Goal: Task Accomplishment & Management: Use online tool/utility

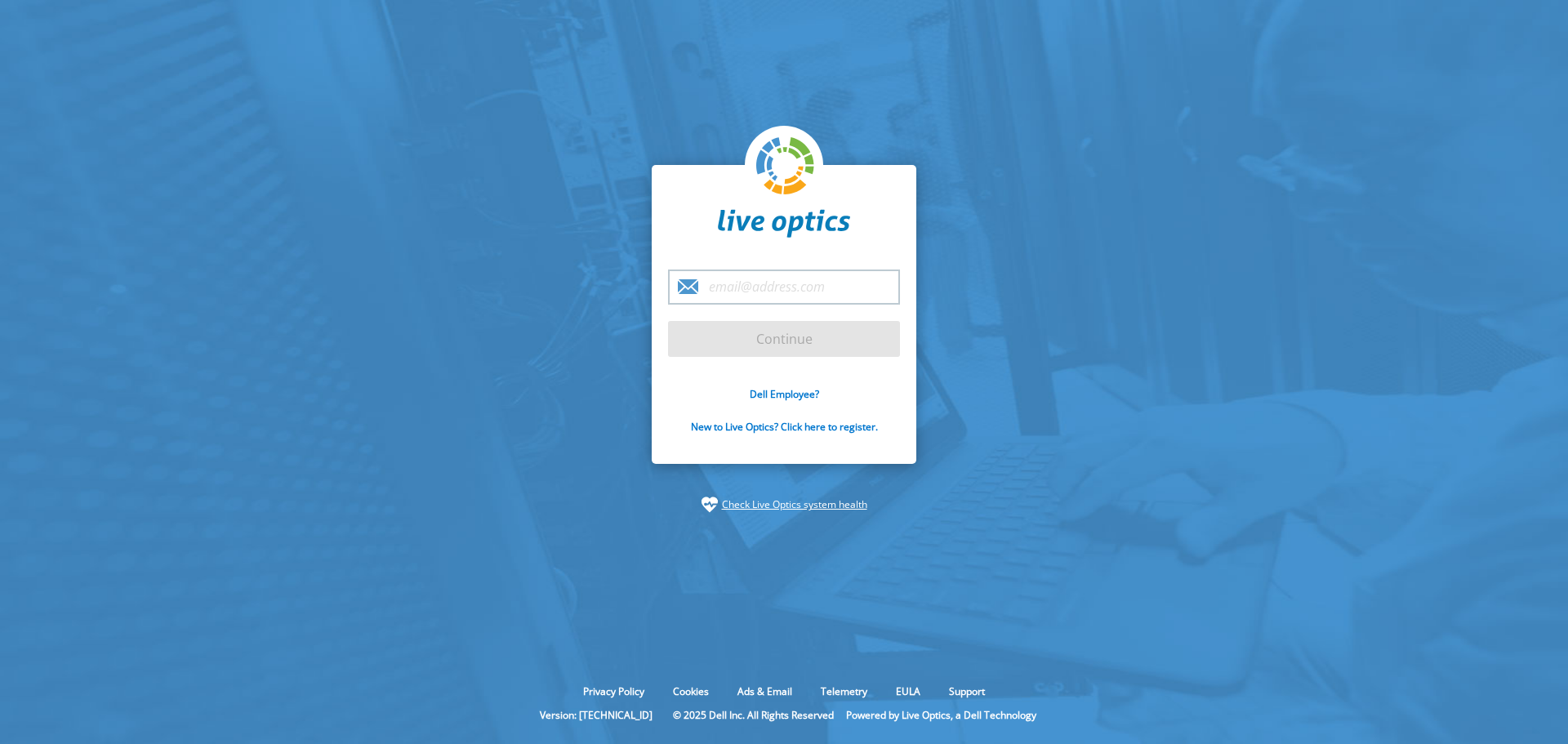
click at [727, 293] on input "email" at bounding box center [784, 287] width 232 height 35
paste input "[EMAIL_ADDRESS][PERSON_NAME][DOMAIN_NAME]"
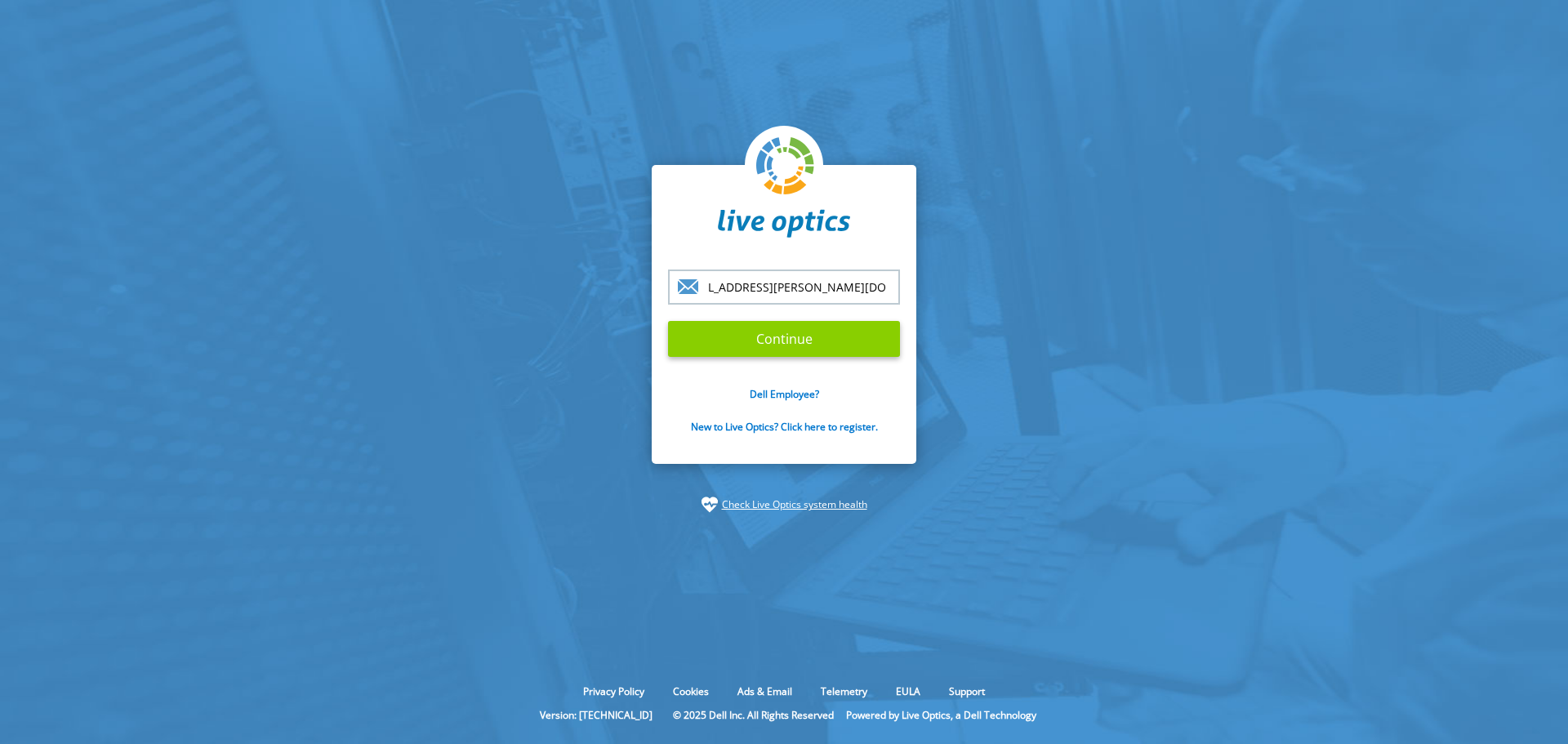
type input "[EMAIL_ADDRESS][PERSON_NAME][DOMAIN_NAME]"
click at [762, 334] on input "Continue" at bounding box center [784, 339] width 232 height 36
click at [785, 337] on input "Continue" at bounding box center [784, 339] width 232 height 36
drag, startPoint x: 778, startPoint y: 343, endPoint x: 767, endPoint y: 342, distance: 11.0
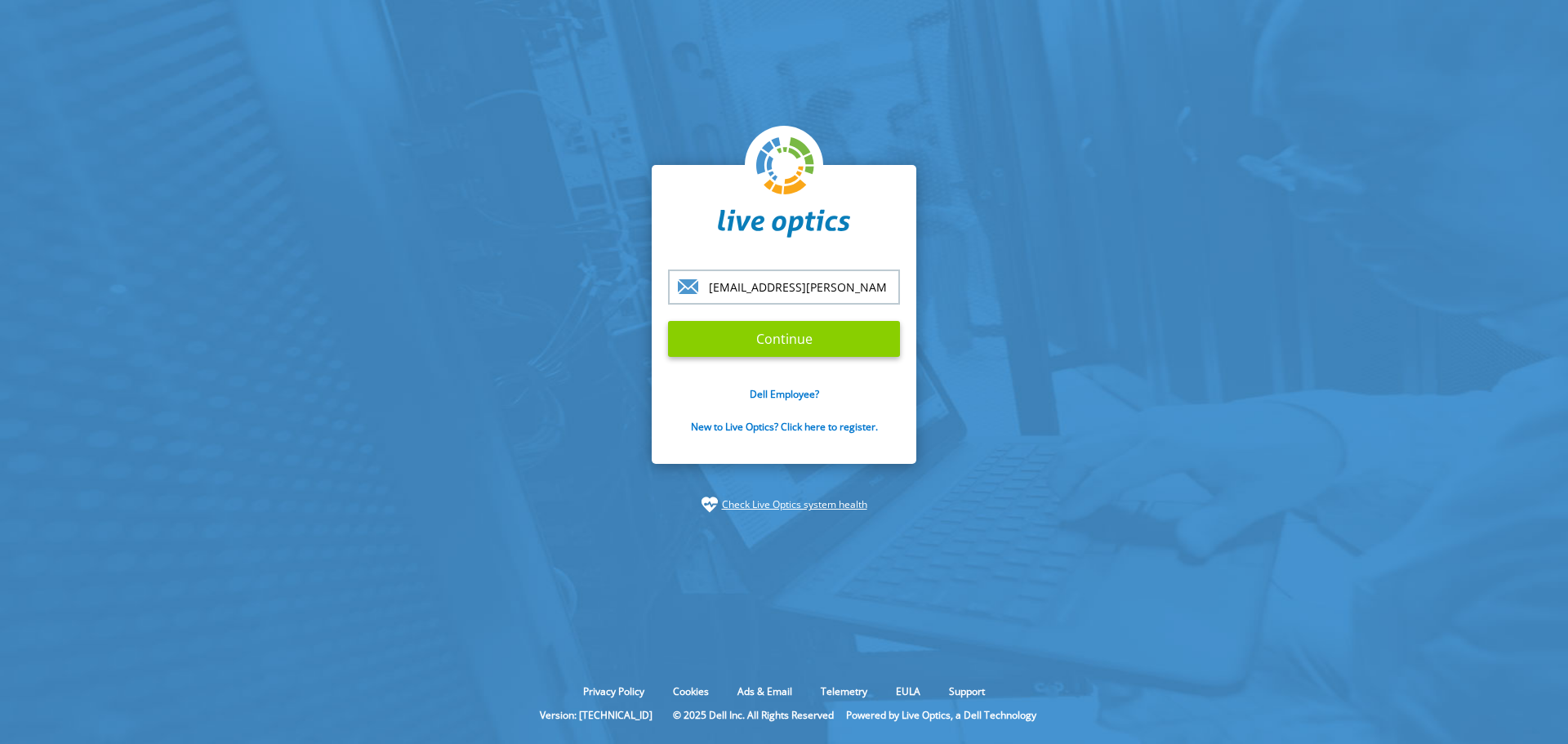
click at [767, 342] on input "Continue" at bounding box center [784, 339] width 232 height 36
click at [774, 339] on input "Continue" at bounding box center [784, 339] width 232 height 36
